Goal: Information Seeking & Learning: Learn about a topic

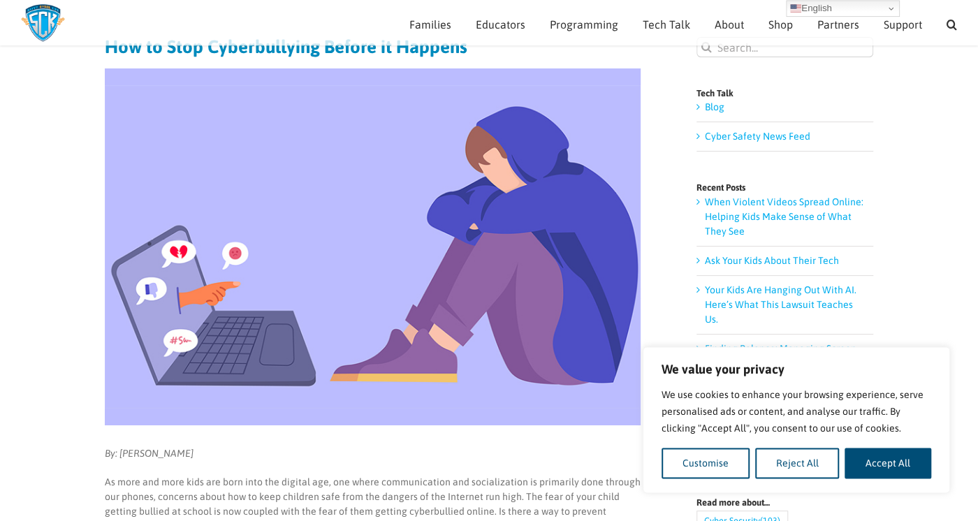
scroll to position [110, 0]
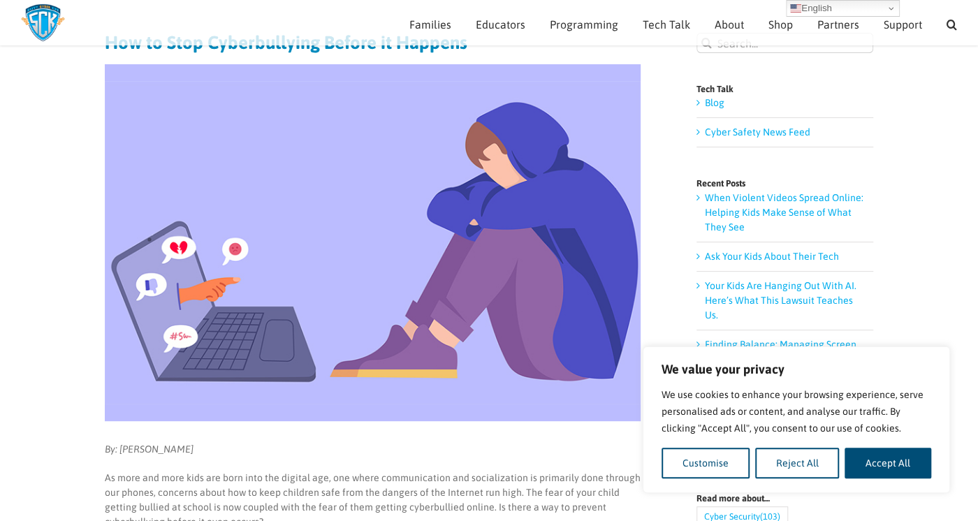
click at [332, 288] on img at bounding box center [373, 242] width 536 height 357
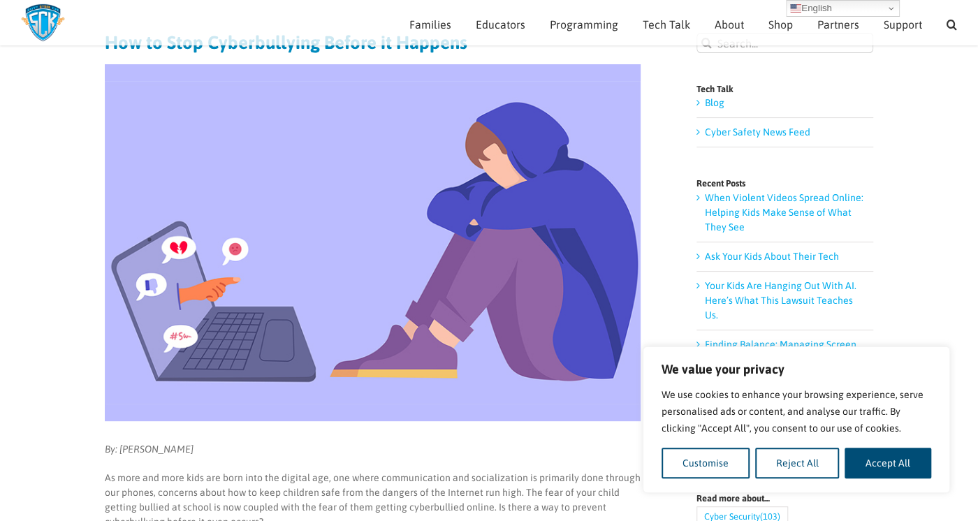
click at [332, 288] on img at bounding box center [373, 242] width 536 height 357
click at [876, 449] on button "Accept All" at bounding box center [887, 463] width 87 height 31
checkbox input "true"
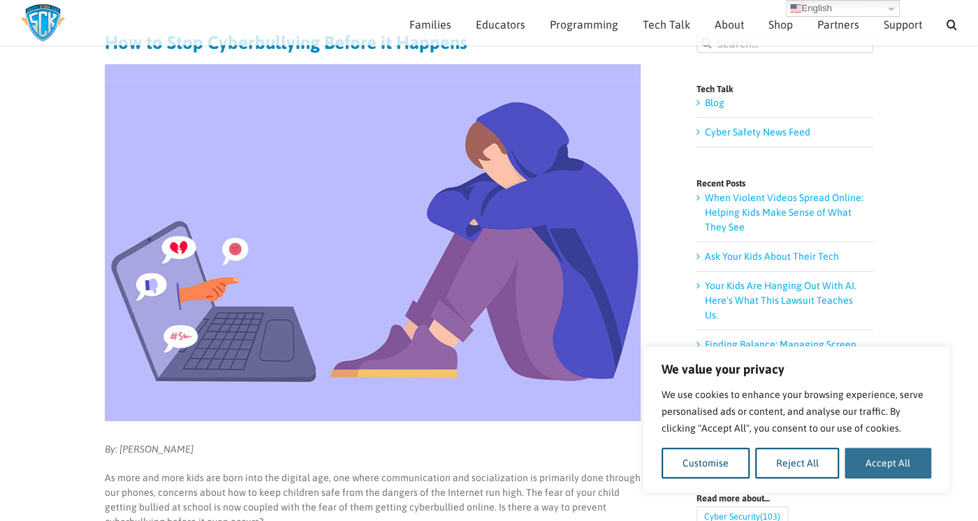
checkbox input "true"
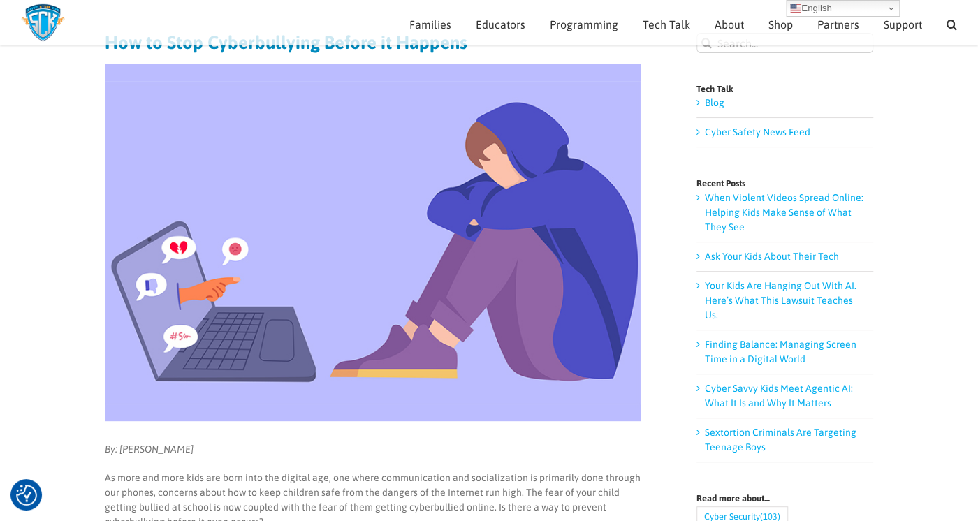
click at [347, 239] on img at bounding box center [373, 242] width 536 height 357
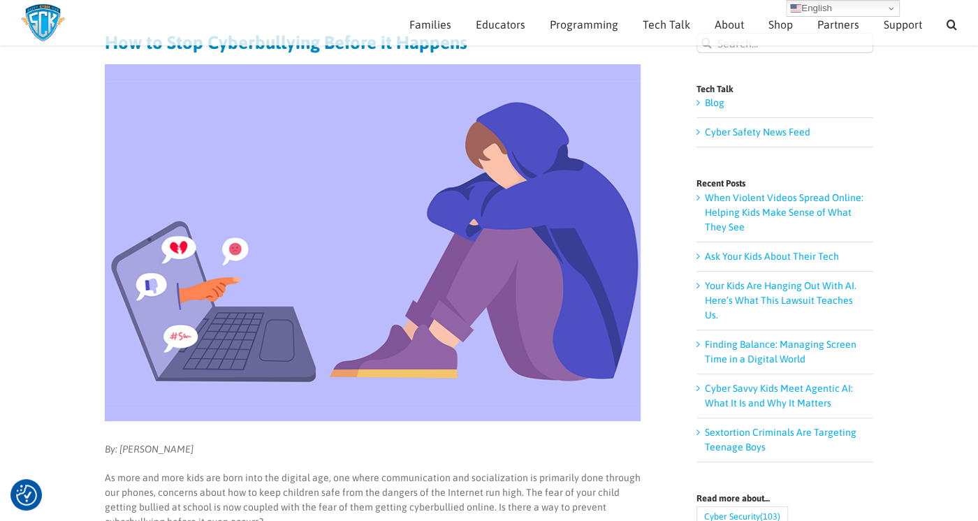
click at [347, 239] on img at bounding box center [373, 242] width 536 height 357
